Goal: Transaction & Acquisition: Purchase product/service

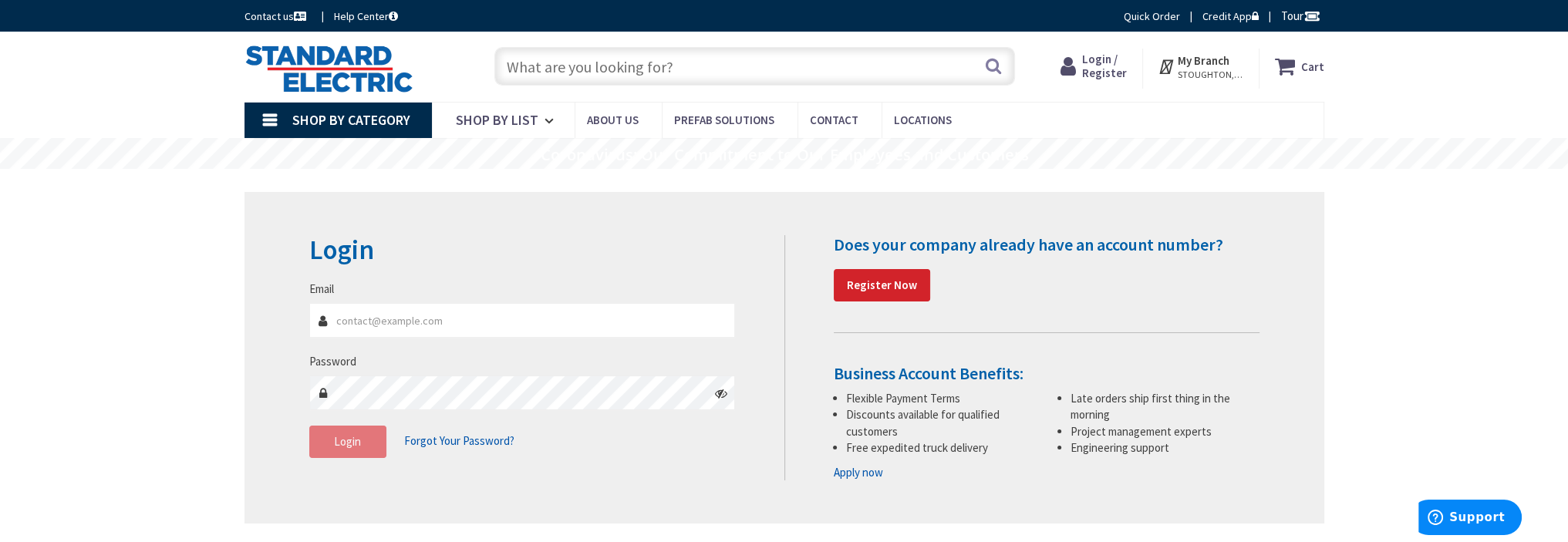
type input "[EMAIL_ADDRESS][DOMAIN_NAME]"
click at [354, 442] on span "Login" at bounding box center [347, 441] width 27 height 15
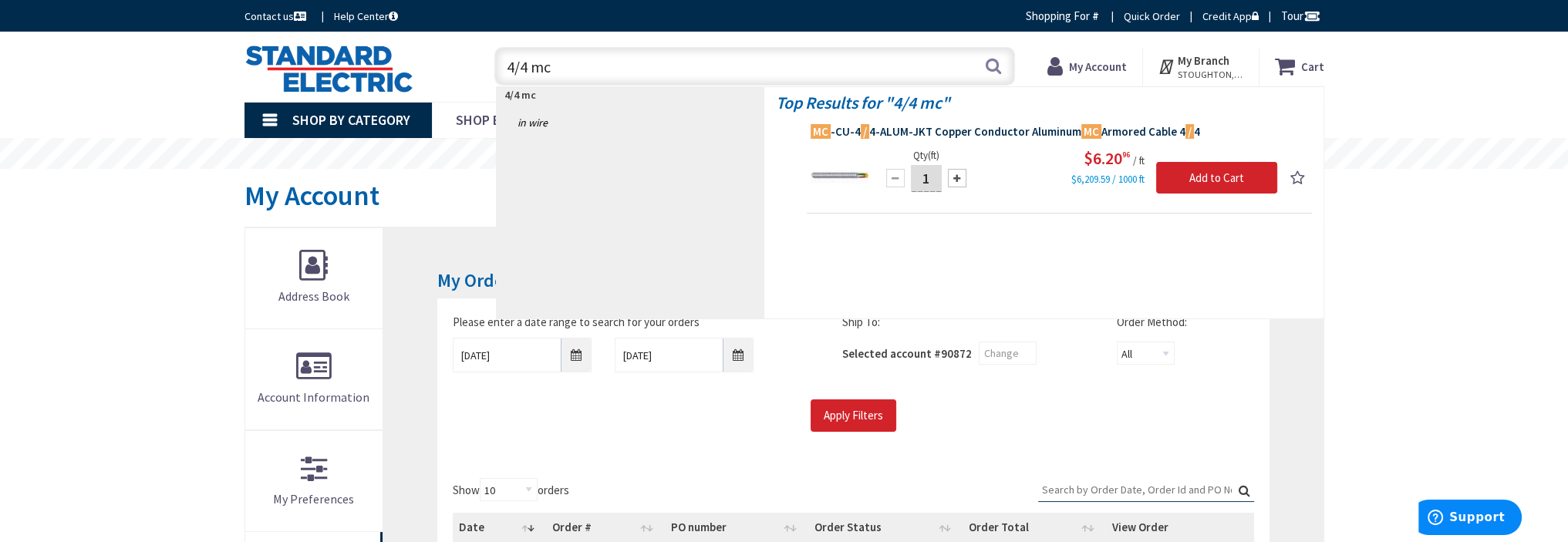
type input "4/4 mc"
click at [907, 131] on span "MC -CU-4 / 4-ALUM-JKT Copper Conductor Aluminum MC Armored Cable 4 / 4" at bounding box center [1059, 132] width 497 height 16
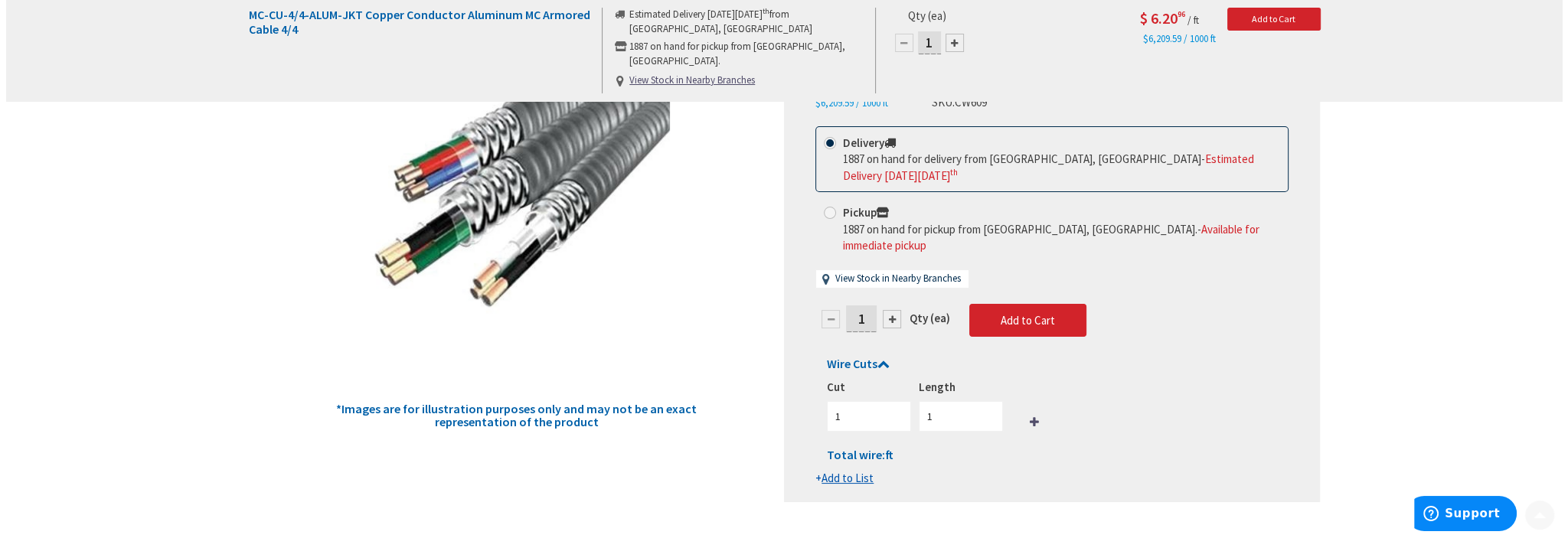
scroll to position [230, 0]
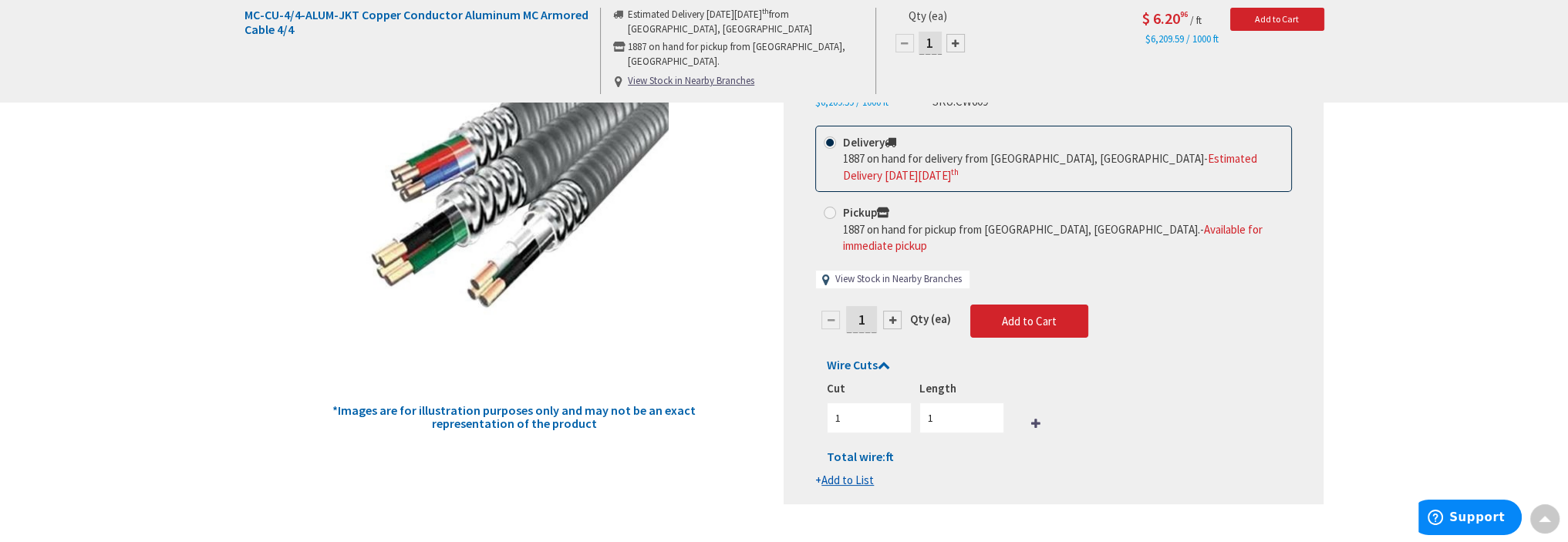
click at [913, 272] on link "View Stock in Nearby Branches" at bounding box center [898, 279] width 127 height 15
click at [912, 272] on link "View Stock in Nearby Branches" at bounding box center [898, 279] width 127 height 15
